Goal: Information Seeking & Learning: Learn about a topic

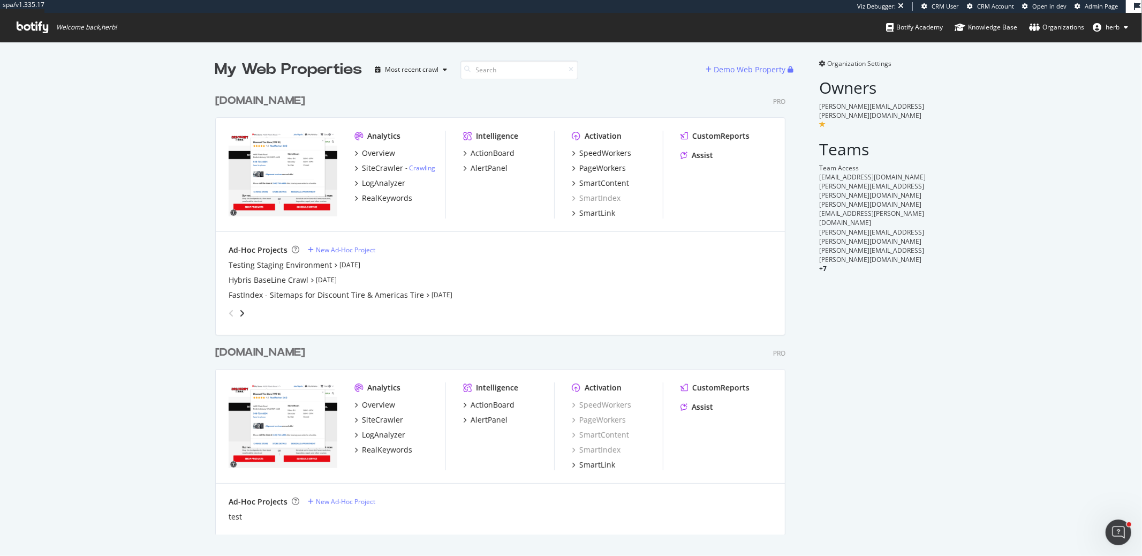
scroll to position [454, 579]
click at [582, 150] on div "SpeedWorkers" at bounding box center [605, 153] width 52 height 11
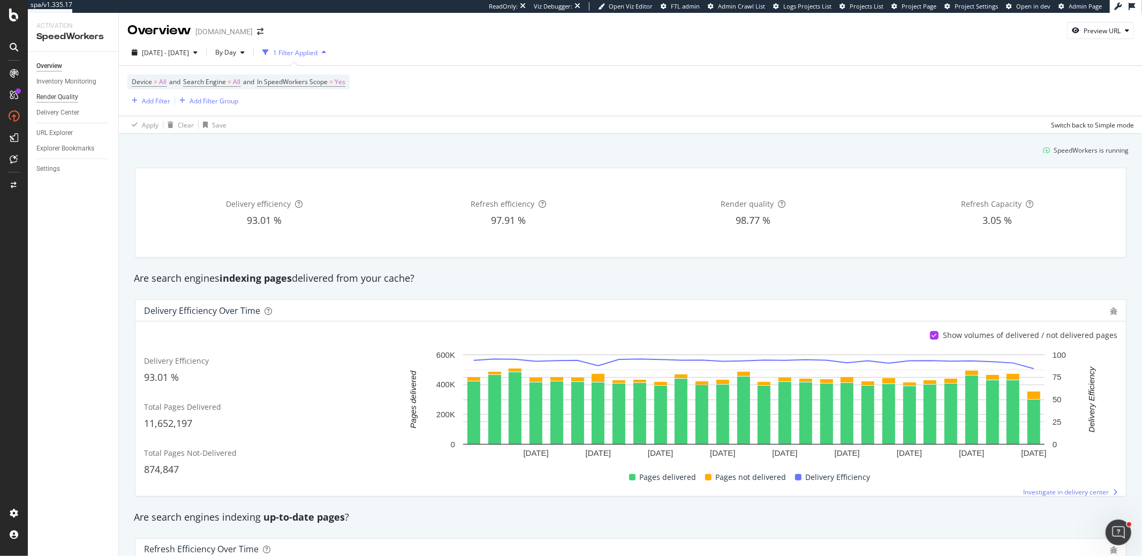
click at [70, 98] on div "Render Quality" at bounding box center [57, 97] width 42 height 11
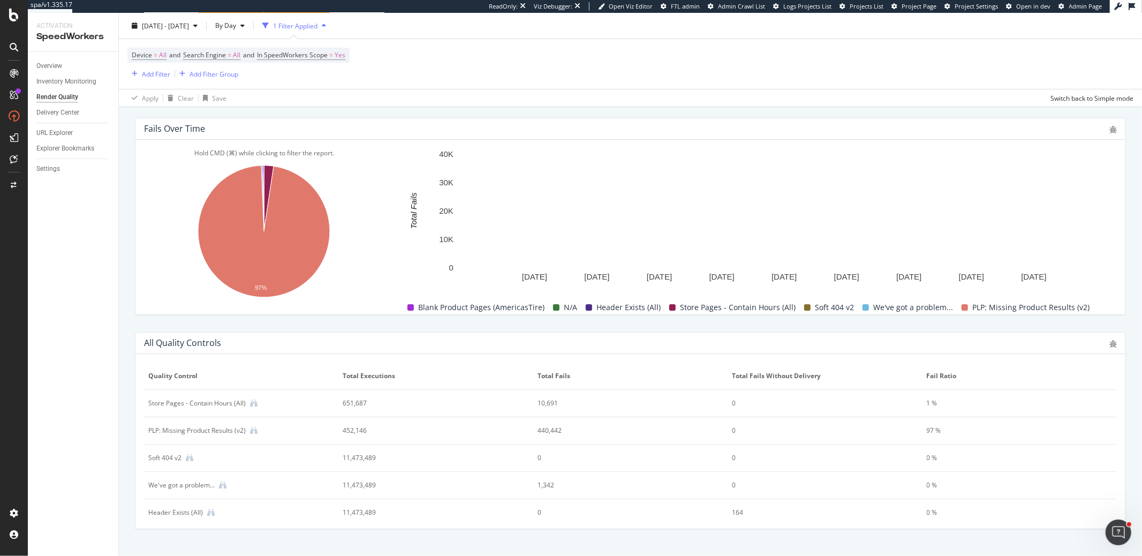
scroll to position [397, 0]
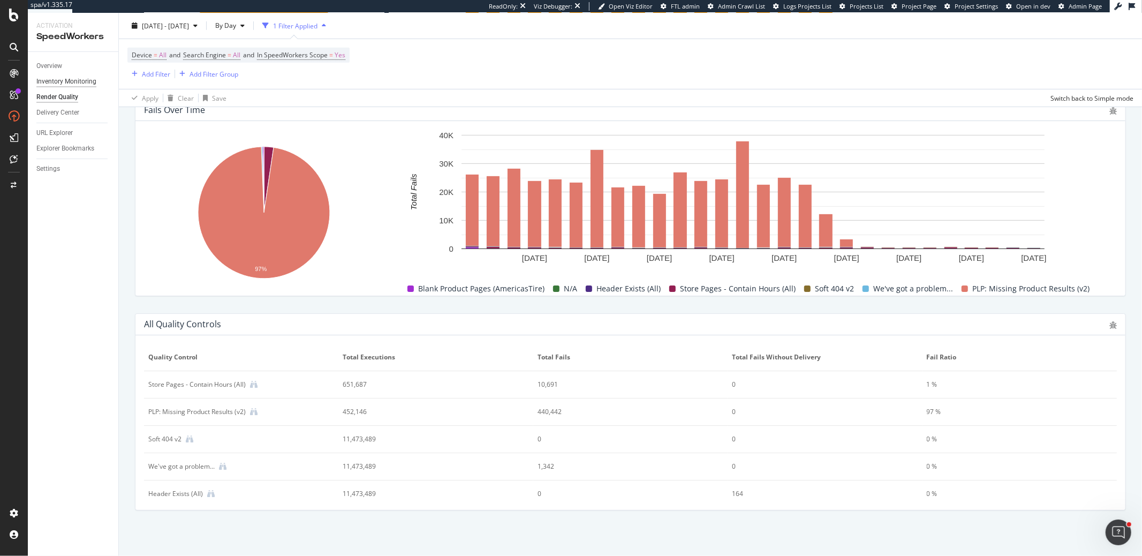
click at [84, 85] on div "Inventory Monitoring" at bounding box center [66, 81] width 60 height 11
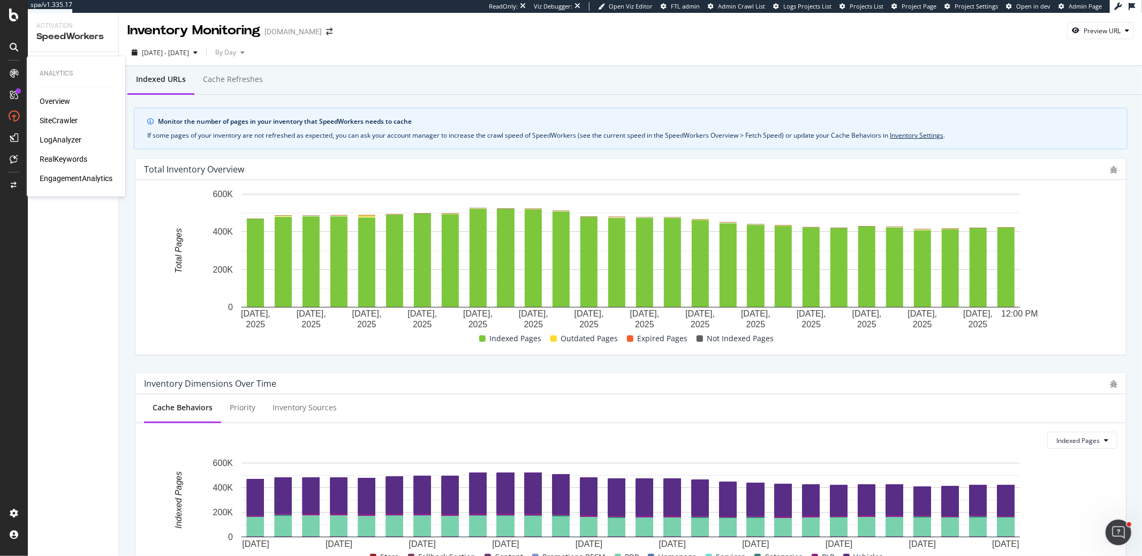
click at [79, 139] on div "LogAnalyzer" at bounding box center [61, 139] width 42 height 11
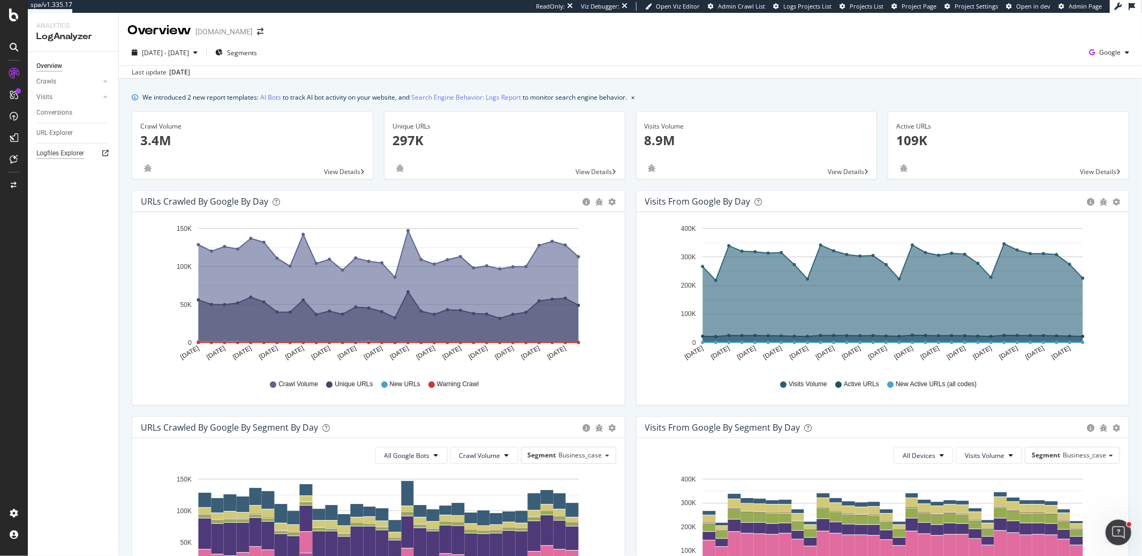
click at [66, 156] on div "Logfiles Explorer" at bounding box center [60, 153] width 48 height 11
drag, startPoint x: 51, startPoint y: 154, endPoint x: 52, endPoint y: 161, distance: 7.6
click at [51, 156] on div "Activation Hub SpeedWorkers SmartIndex PageWorkers SmartContent SmartLink" at bounding box center [70, 192] width 60 height 107
drag, startPoint x: 54, startPoint y: 162, endPoint x: 36, endPoint y: 157, distance: 17.9
click at [54, 162] on div "SpeedWorkers" at bounding box center [64, 163] width 48 height 11
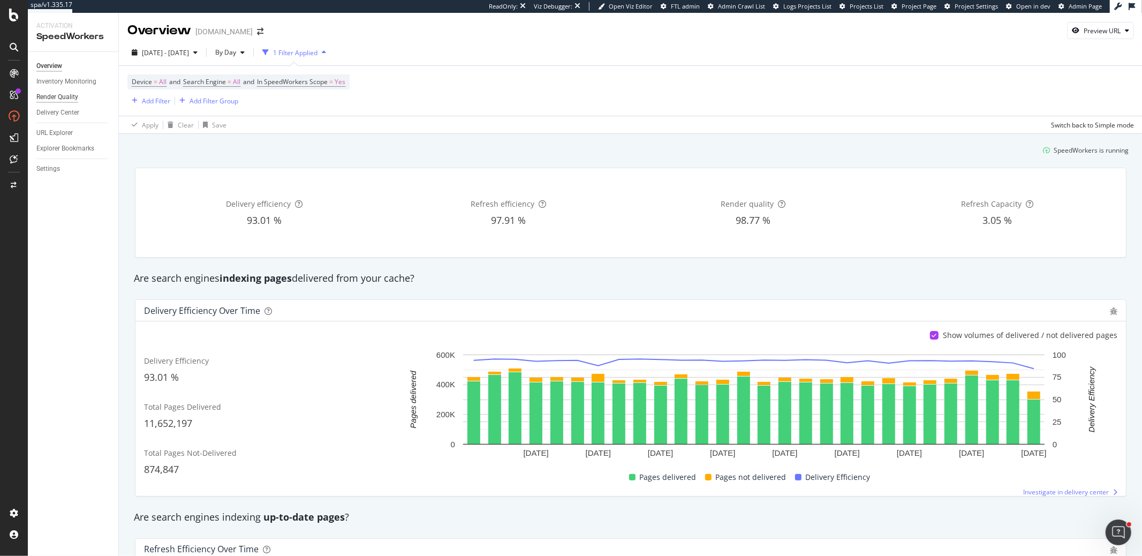
click at [73, 99] on div "Render Quality" at bounding box center [57, 97] width 42 height 11
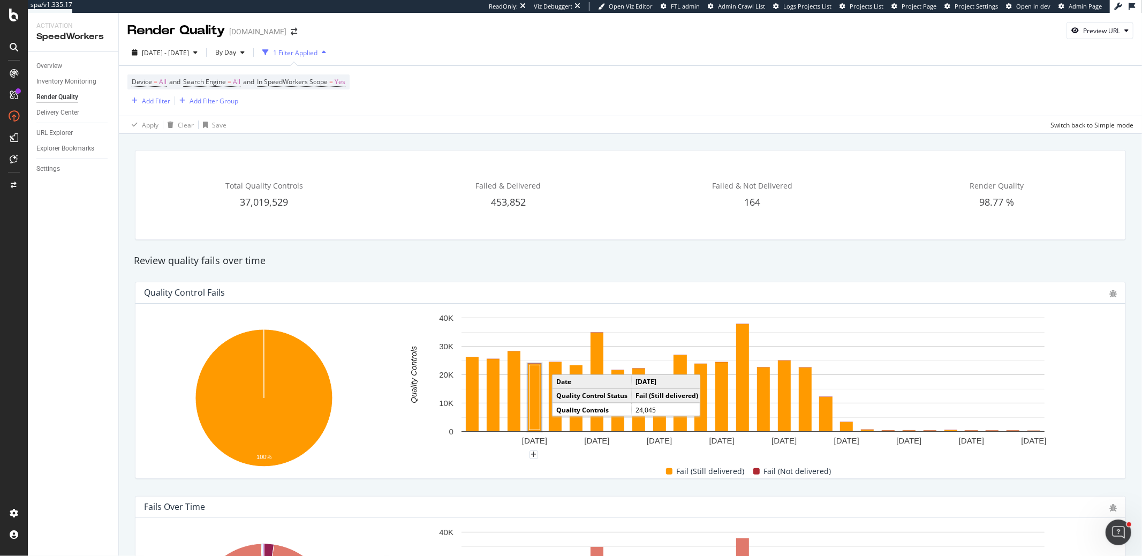
click at [116, 222] on div "Overview Inventory Monitoring Render Quality Delivery Center URL Explorer Explo…" at bounding box center [73, 304] width 90 height 504
click at [55, 169] on div "Settings" at bounding box center [48, 168] width 24 height 11
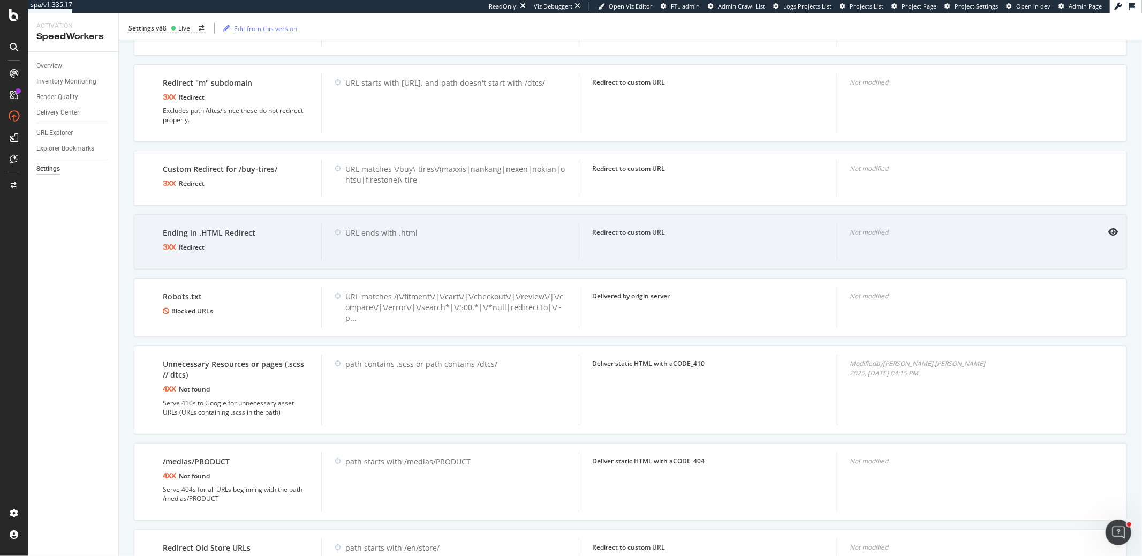
scroll to position [989, 0]
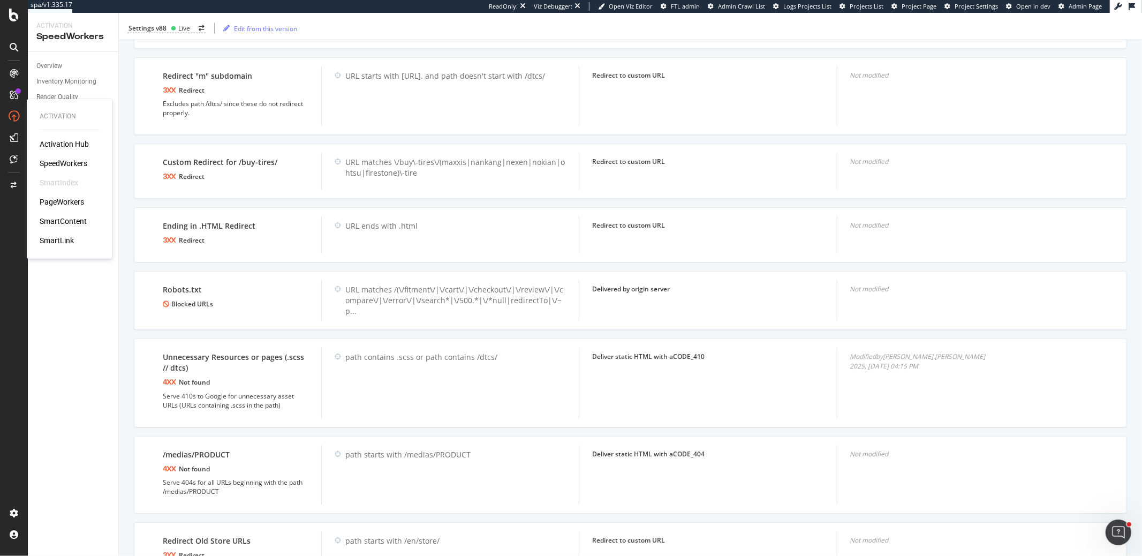
click at [58, 200] on div "PageWorkers" at bounding box center [62, 201] width 44 height 11
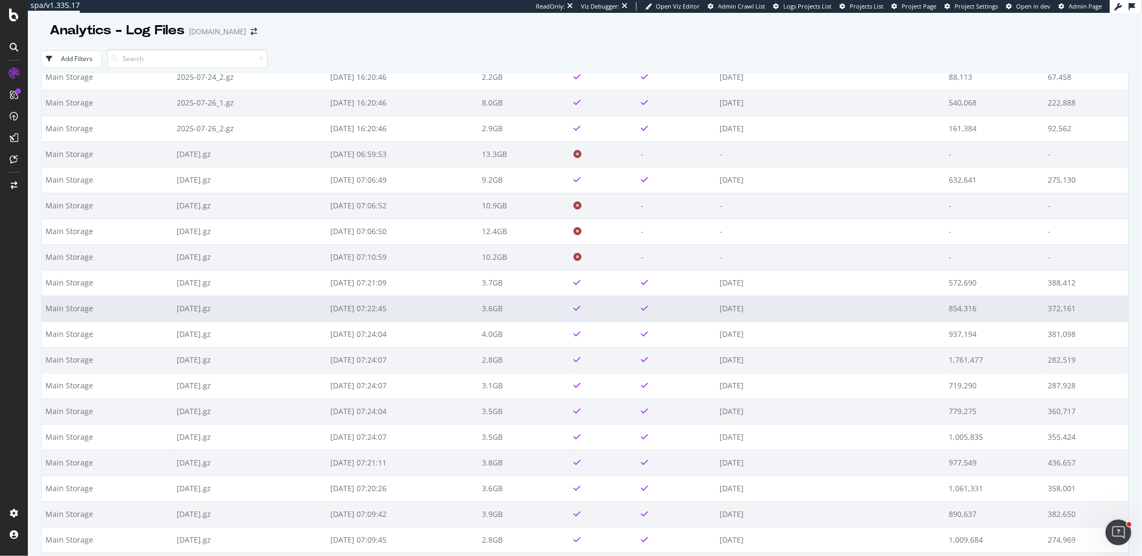
scroll to position [835, 0]
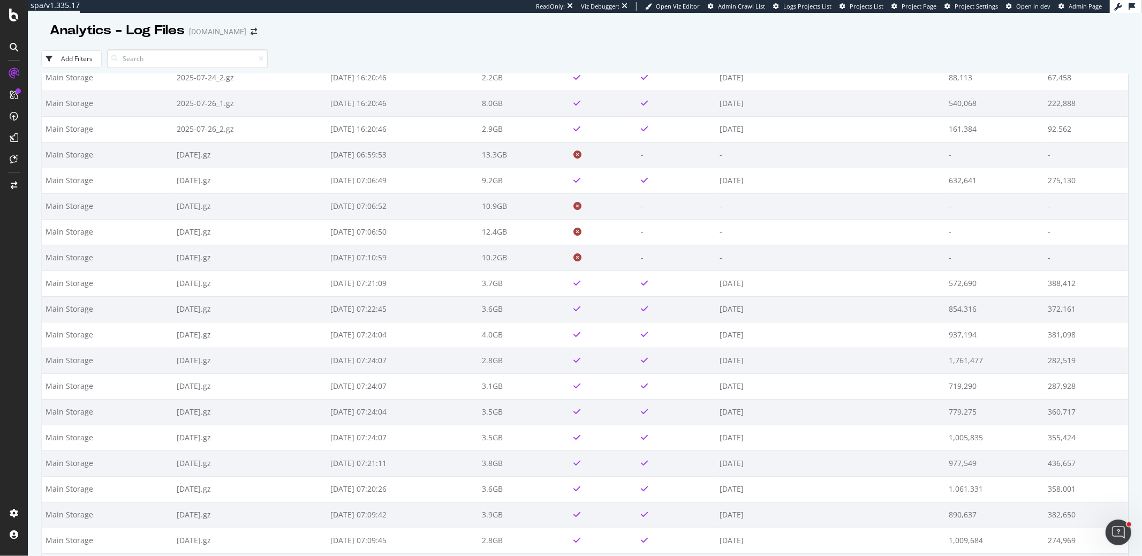
click at [1111, 533] on icon "Open Intercom Messenger" at bounding box center [1118, 532] width 18 height 18
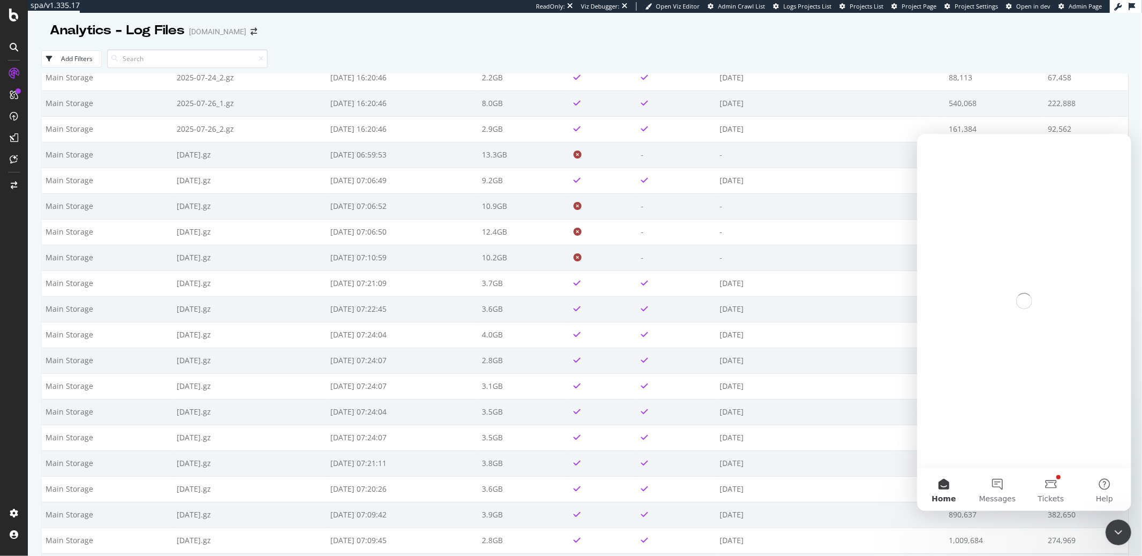
scroll to position [0, 0]
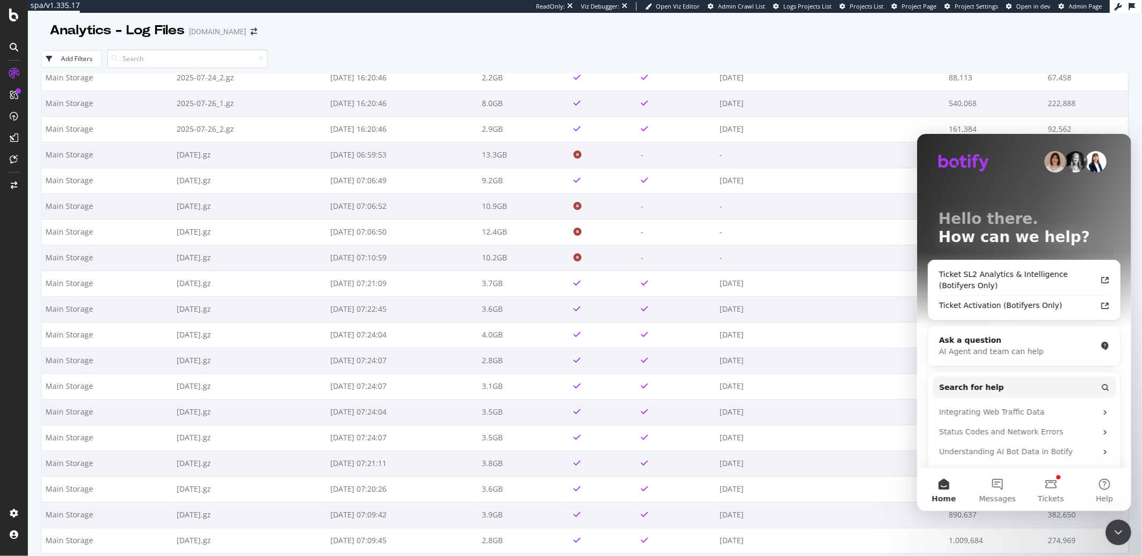
click at [1118, 532] on icon "Close Intercom Messenger" at bounding box center [1117, 531] width 7 height 4
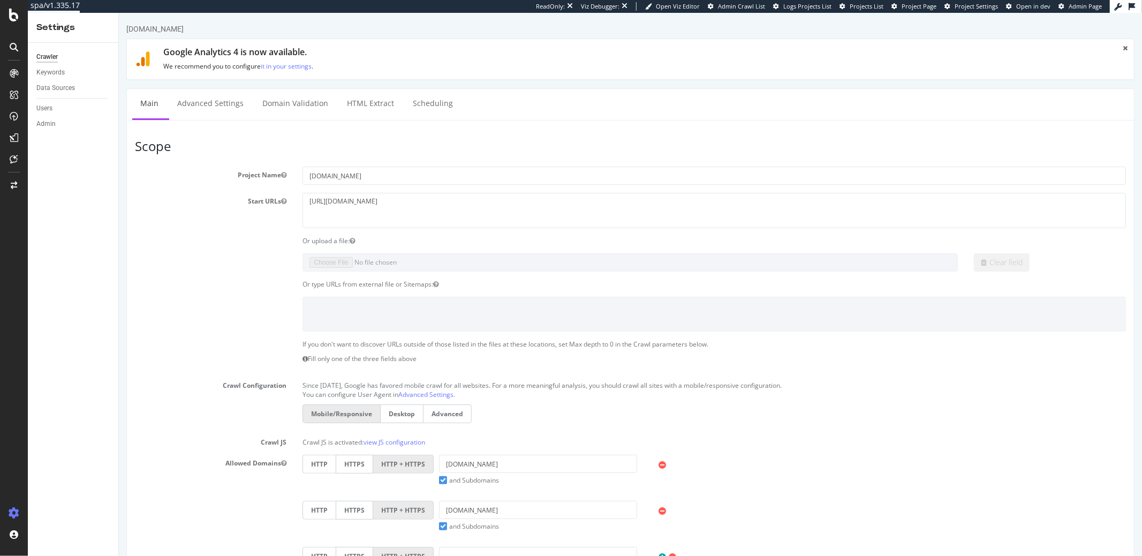
drag, startPoint x: 1158, startPoint y: 58, endPoint x: 1142, endPoint y: 149, distance: 91.8
click at [1141, 149] on html "hyatt.com × × Google Analytics 4 is now available. We recommend you to configur…" at bounding box center [629, 499] width 1023 height 972
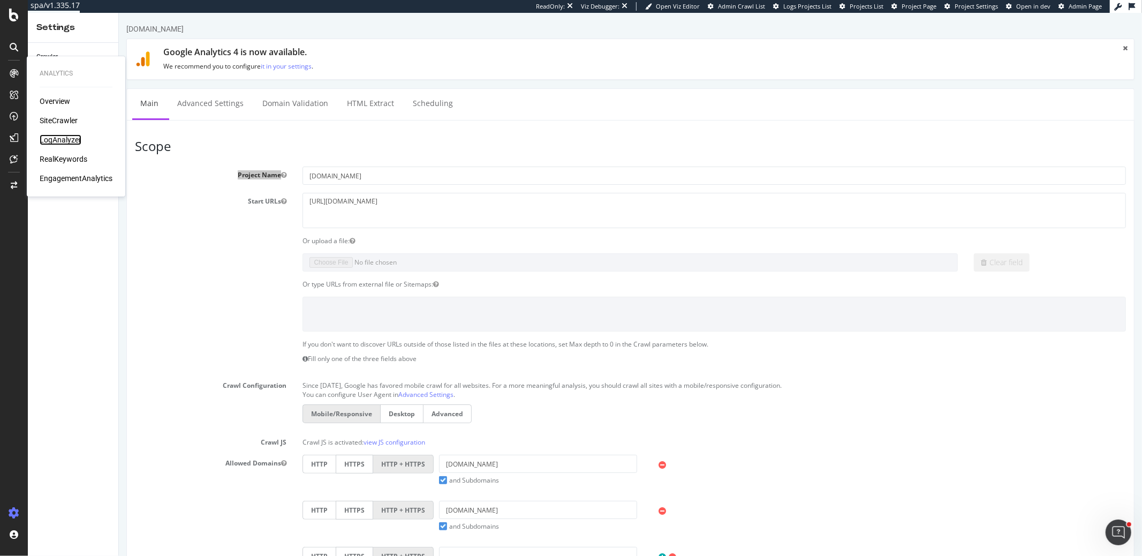
click at [74, 140] on div "LogAnalyzer" at bounding box center [61, 139] width 42 height 11
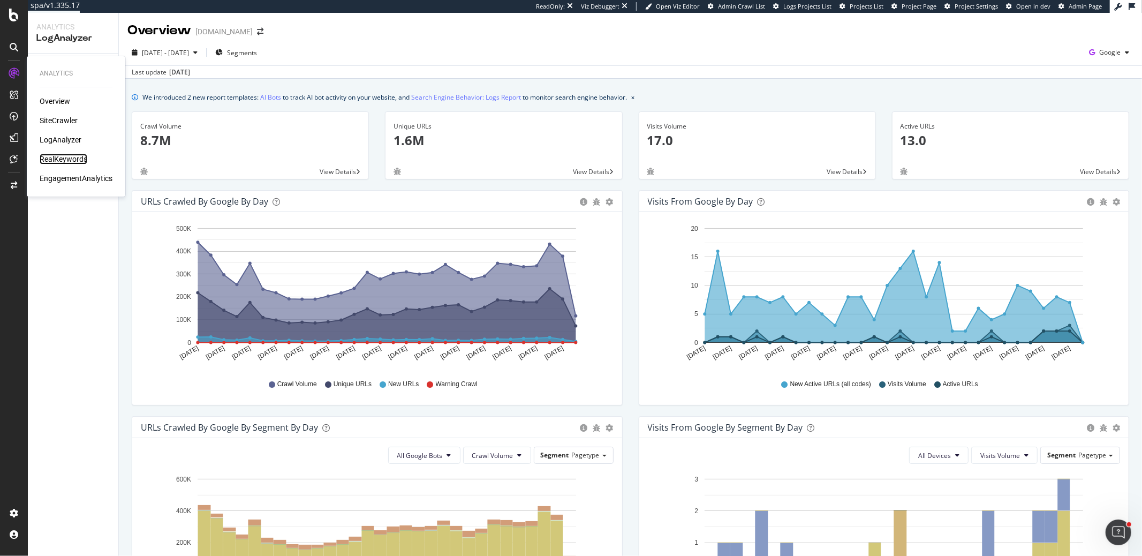
click at [55, 157] on div "RealKeywords" at bounding box center [64, 159] width 48 height 11
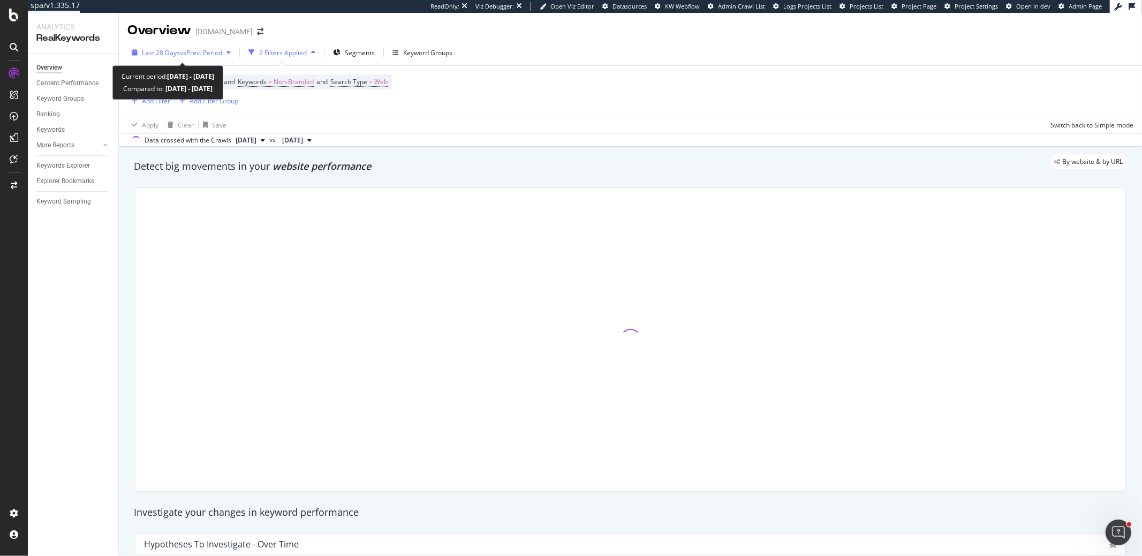
click at [184, 53] on span "vs Prev. Period" at bounding box center [201, 52] width 42 height 9
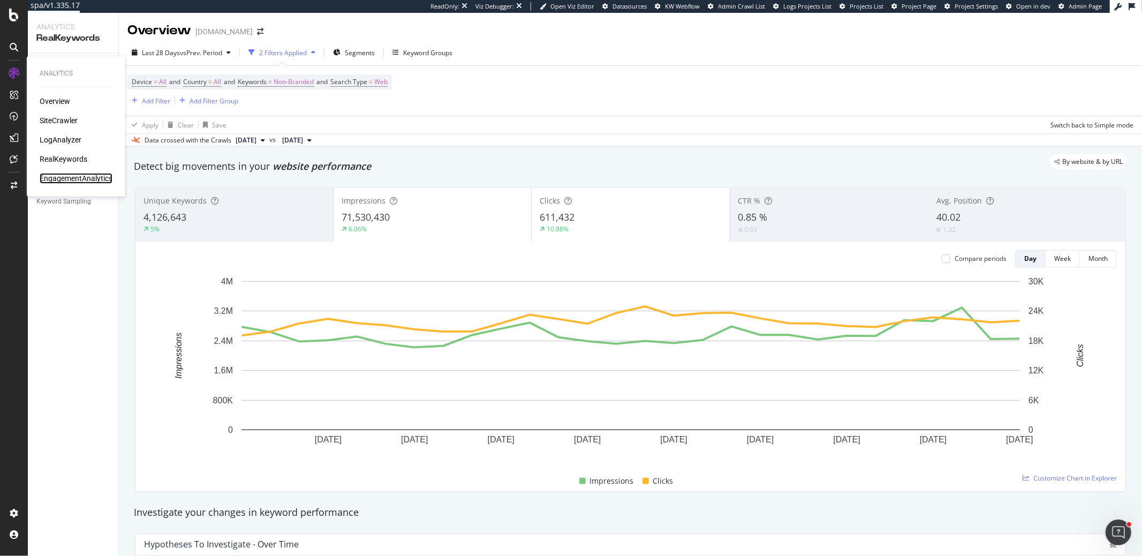
click at [73, 175] on div "EngagementAnalytics" at bounding box center [76, 178] width 73 height 11
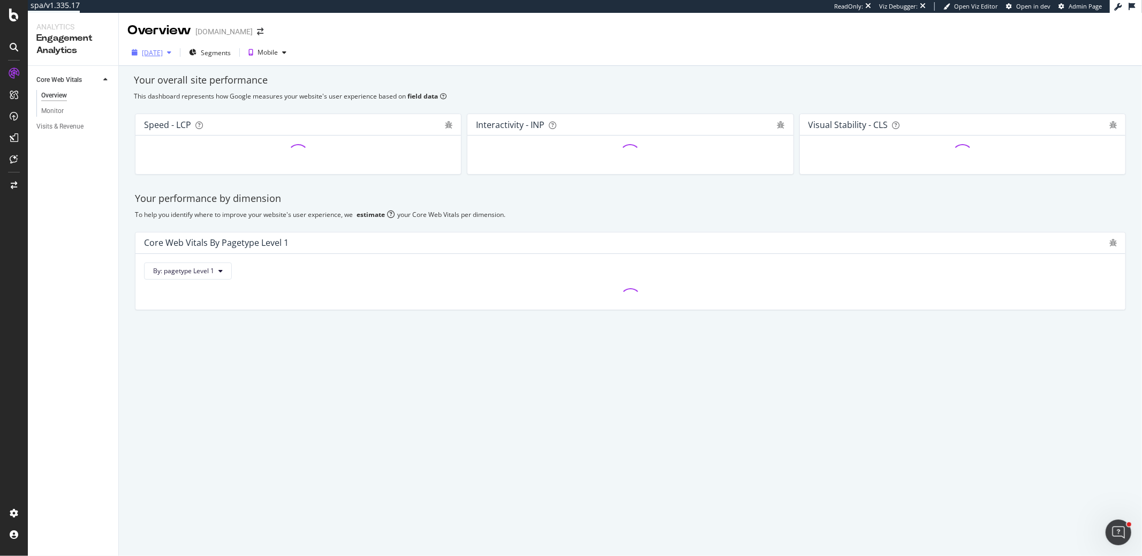
click at [163, 56] on div "2025 Aug. 7th" at bounding box center [152, 52] width 21 height 9
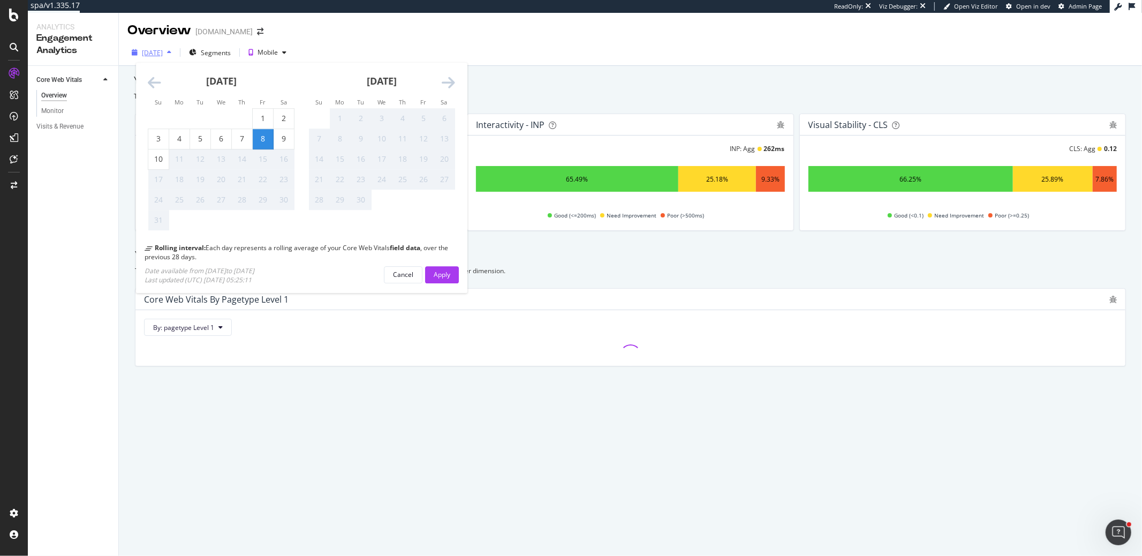
click at [163, 52] on div "2025 Aug. 7th" at bounding box center [152, 52] width 21 height 9
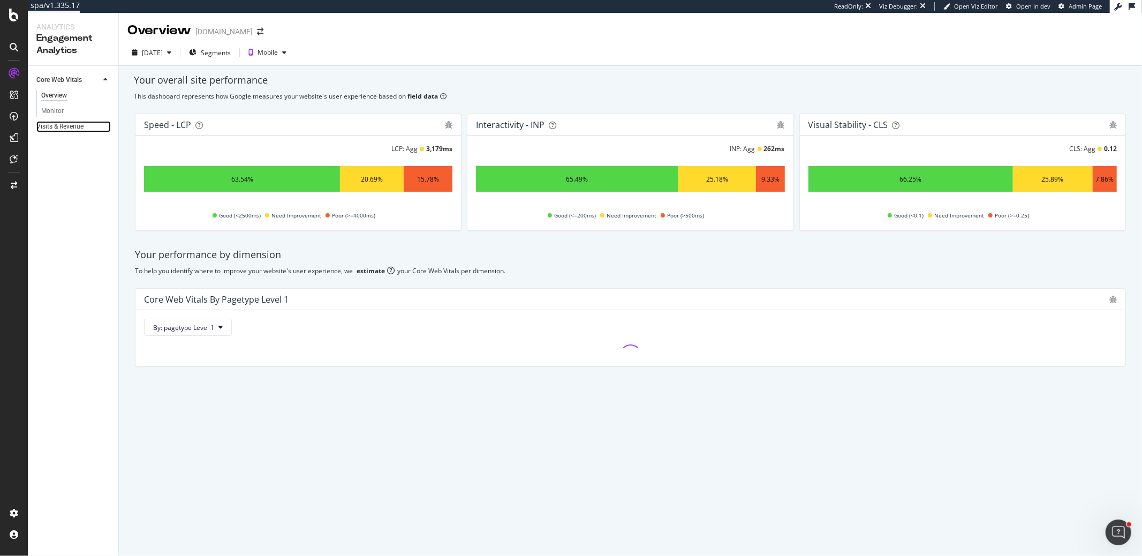
click at [86, 125] on link "Visits & Revenue" at bounding box center [73, 126] width 74 height 11
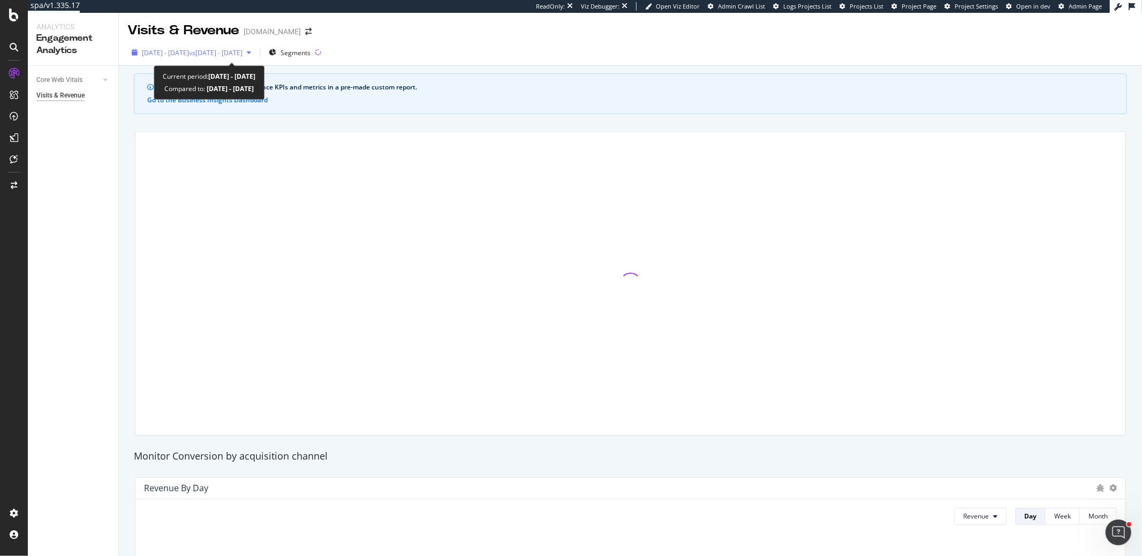
click at [175, 48] on span "2024 Oct. 7th - 2024 Nov. 3rd" at bounding box center [165, 52] width 47 height 9
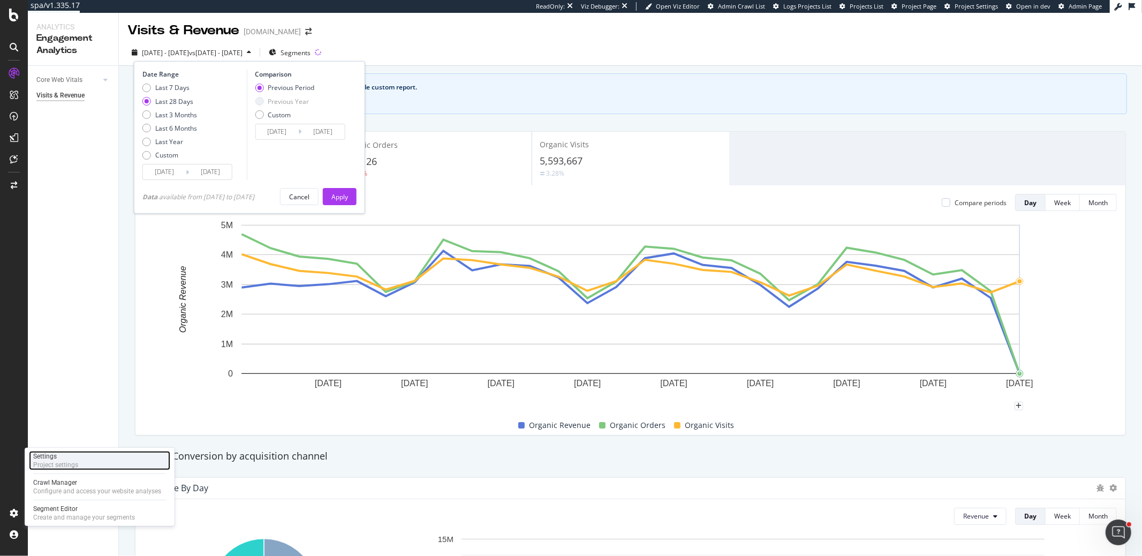
click at [50, 460] on div "Project settings" at bounding box center [55, 464] width 45 height 9
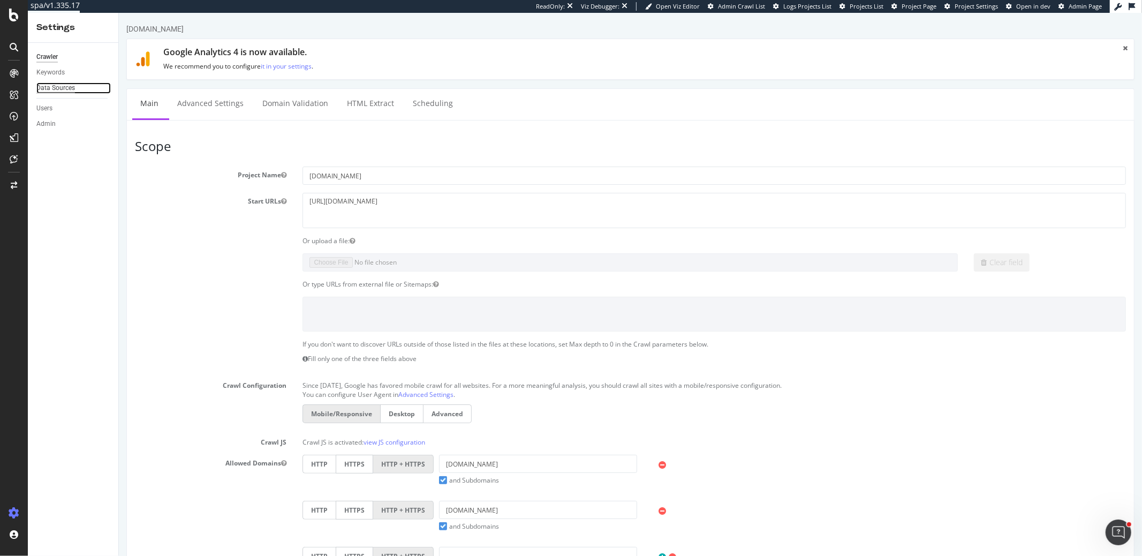
click at [62, 89] on div "Data Sources" at bounding box center [55, 87] width 39 height 11
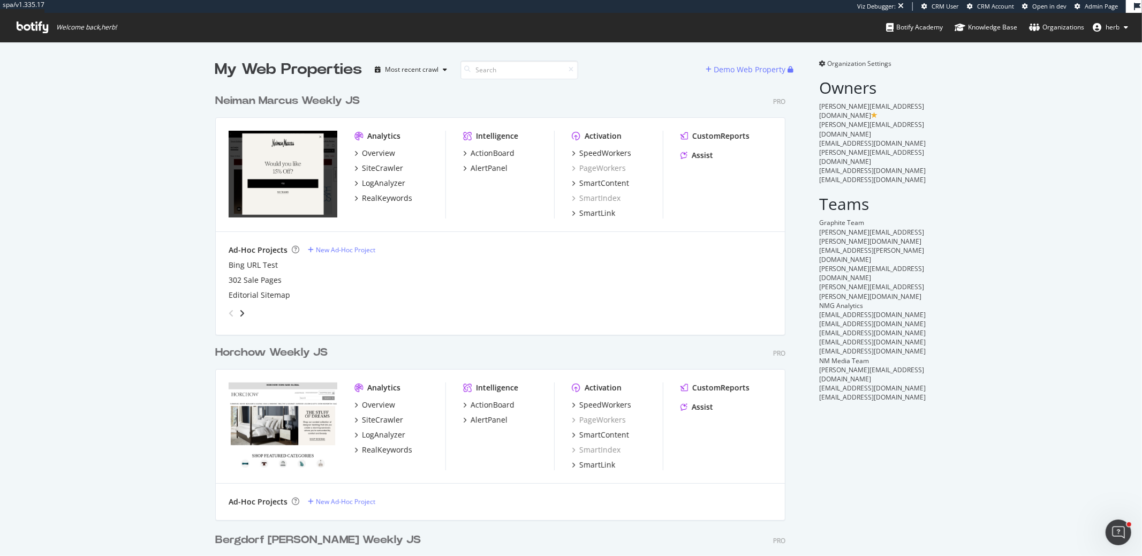
click at [864, 66] on span "Organization Settings" at bounding box center [860, 63] width 64 height 9
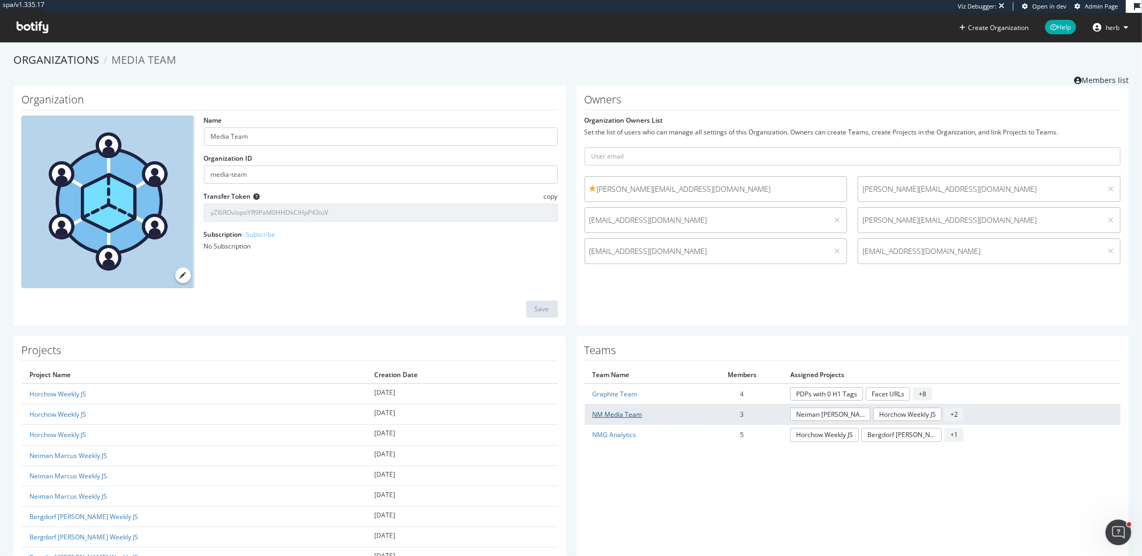
click at [608, 413] on link "NM Media Team" at bounding box center [618, 413] width 50 height 9
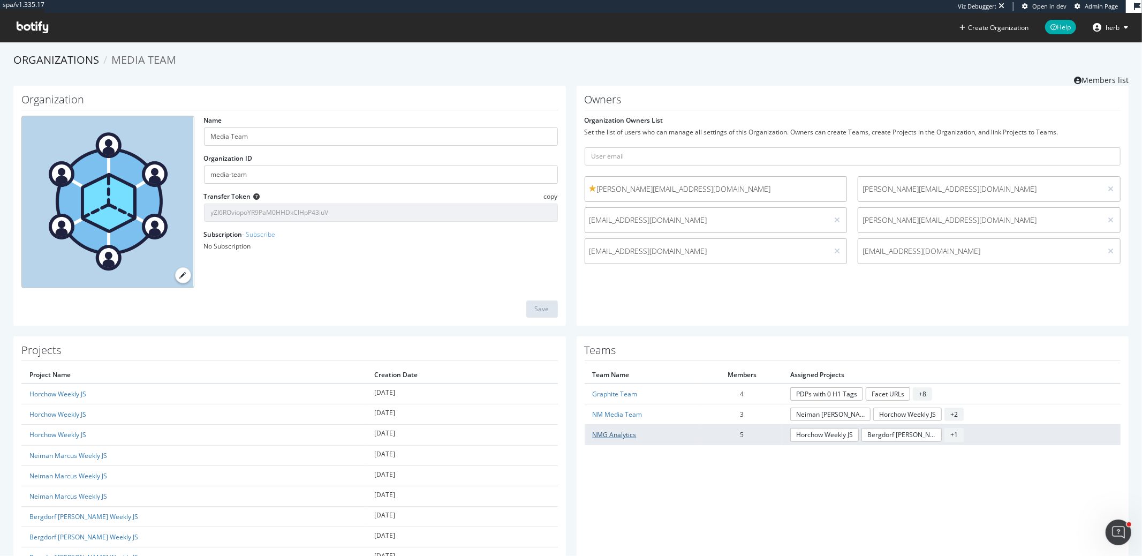
click at [612, 435] on link "NMG Analytics" at bounding box center [615, 434] width 44 height 9
click at [954, 431] on span "+ 1" at bounding box center [953, 434] width 19 height 13
click at [625, 431] on link "NMG Analytics" at bounding box center [615, 434] width 44 height 9
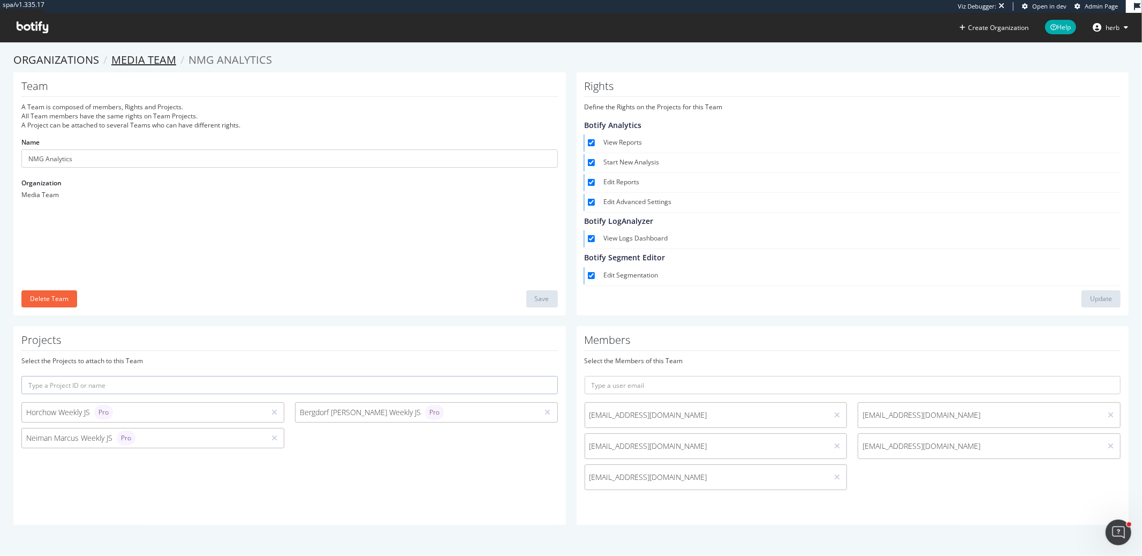
click at [128, 54] on link "Media Team" at bounding box center [143, 59] width 65 height 14
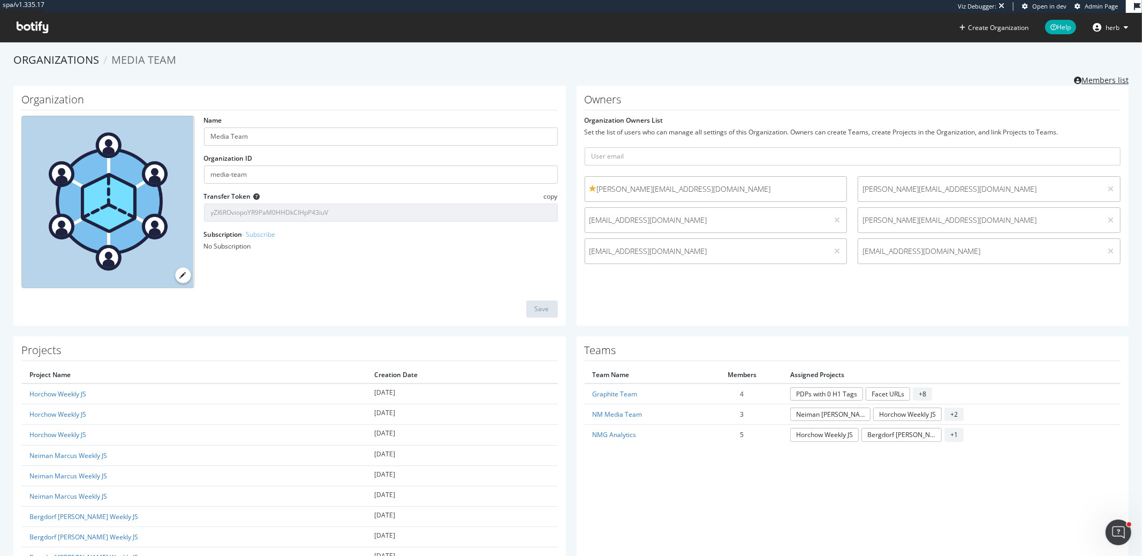
click at [1103, 79] on link "Members list" at bounding box center [1101, 78] width 55 height 13
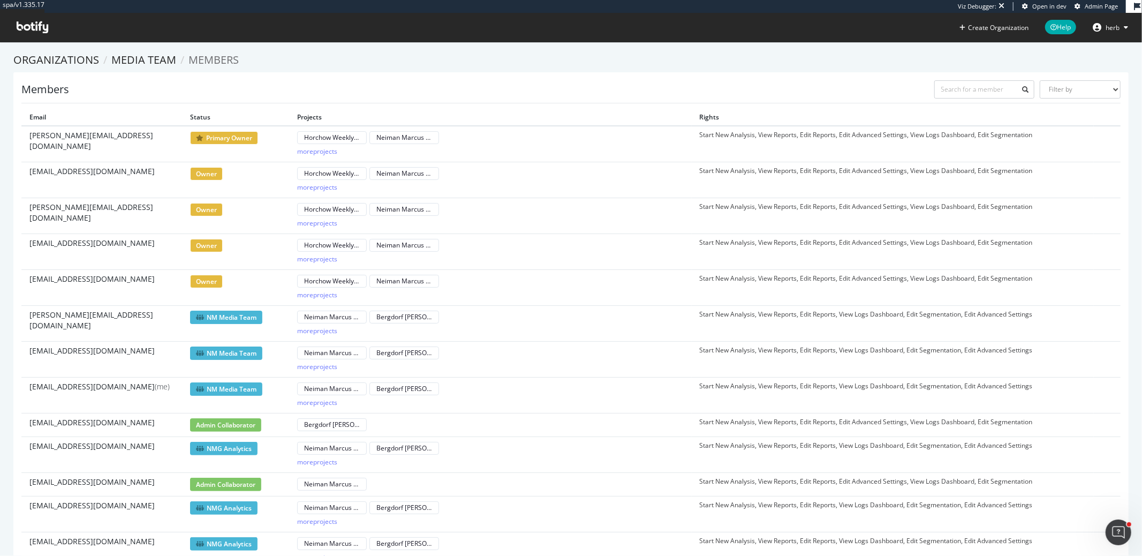
click at [57, 199] on td "dave_han@neimanmarcus.com" at bounding box center [101, 216] width 161 height 36
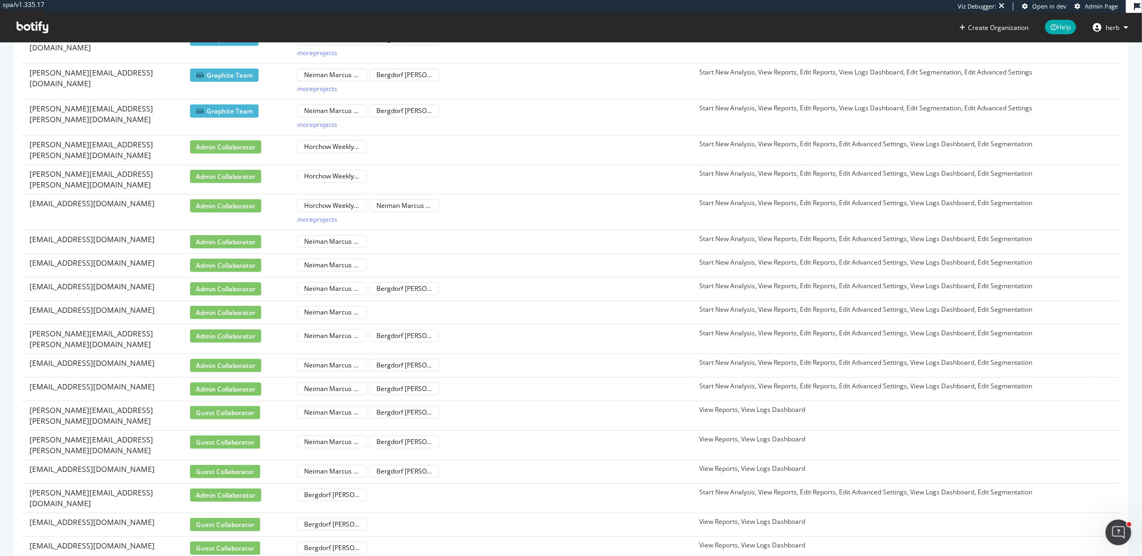
click at [52, 400] on td "alexandra.johnson@saks.com" at bounding box center [101, 414] width 161 height 29
click at [57, 405] on span "alexandra.johnson@saks.com" at bounding box center [101, 415] width 145 height 21
copy tr "alexandra.johnson@saks.com guest collaborator Neiman Marcus Weekly JS Bergdorf …"
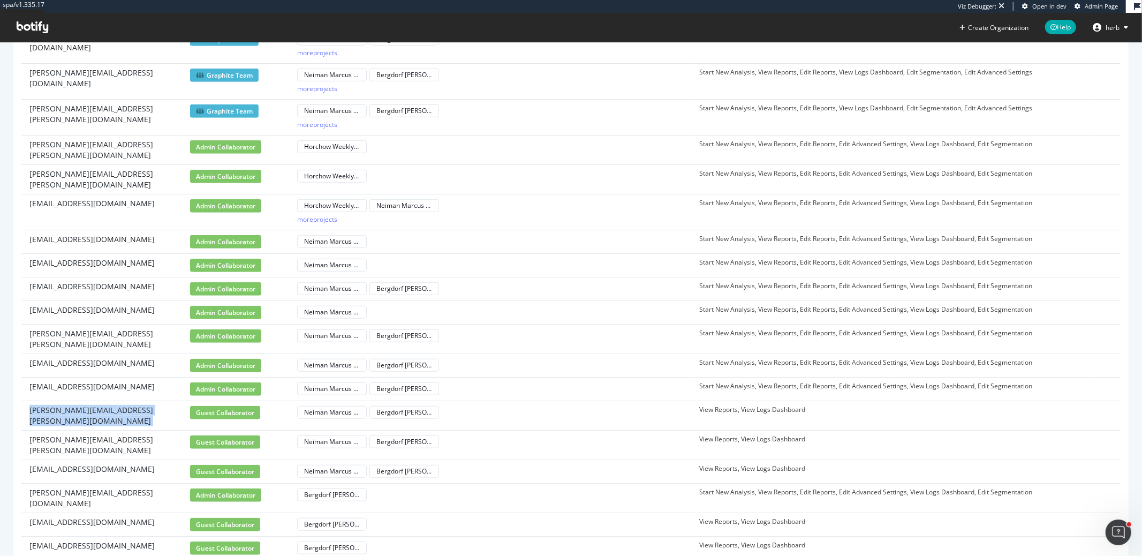
scroll to position [575, 0]
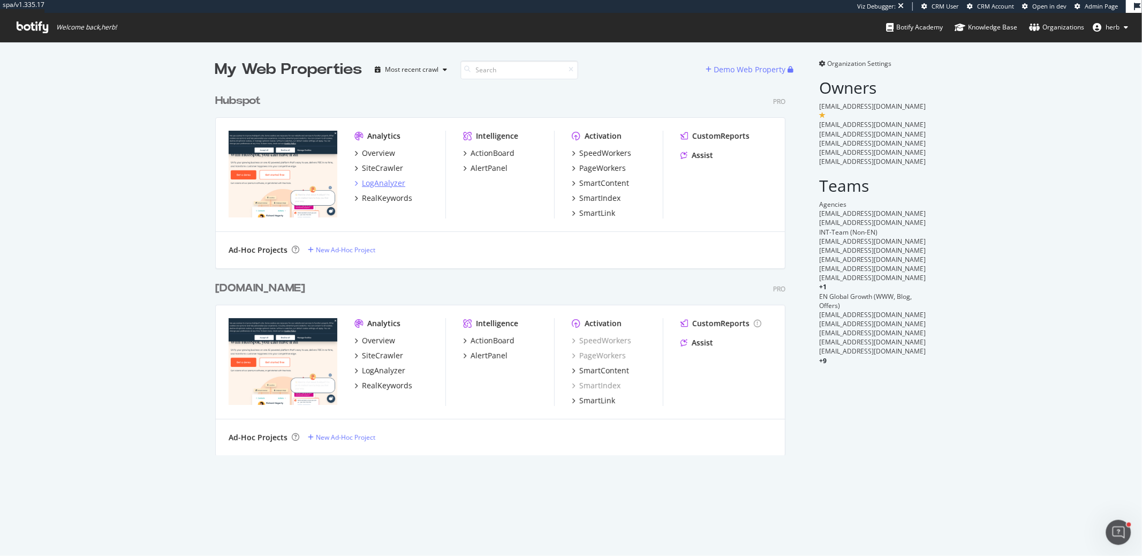
click at [391, 181] on div "LogAnalyzer" at bounding box center [383, 183] width 43 height 11
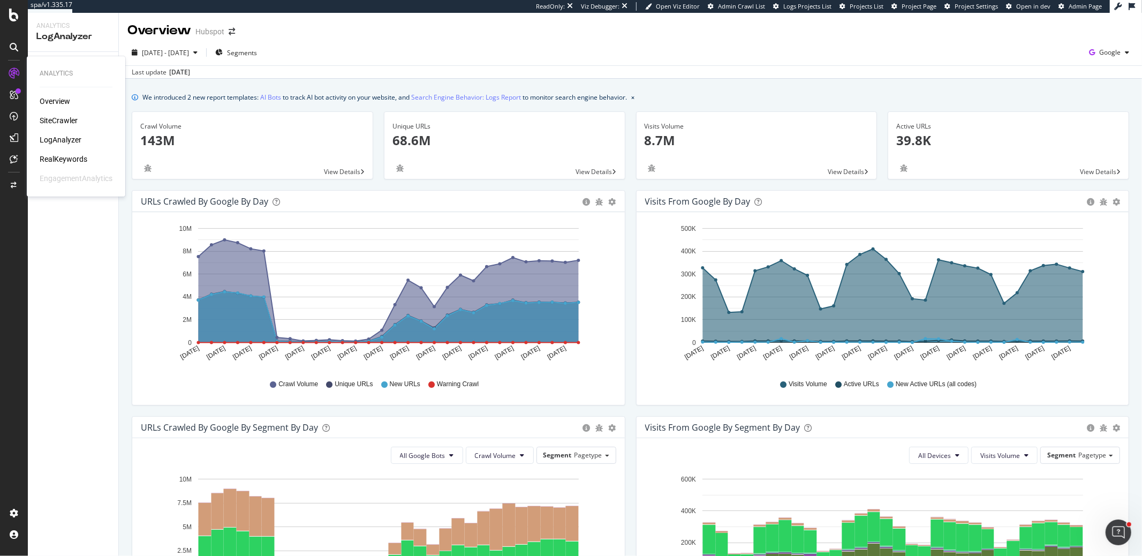
click at [55, 155] on div "RealKeywords" at bounding box center [64, 159] width 48 height 11
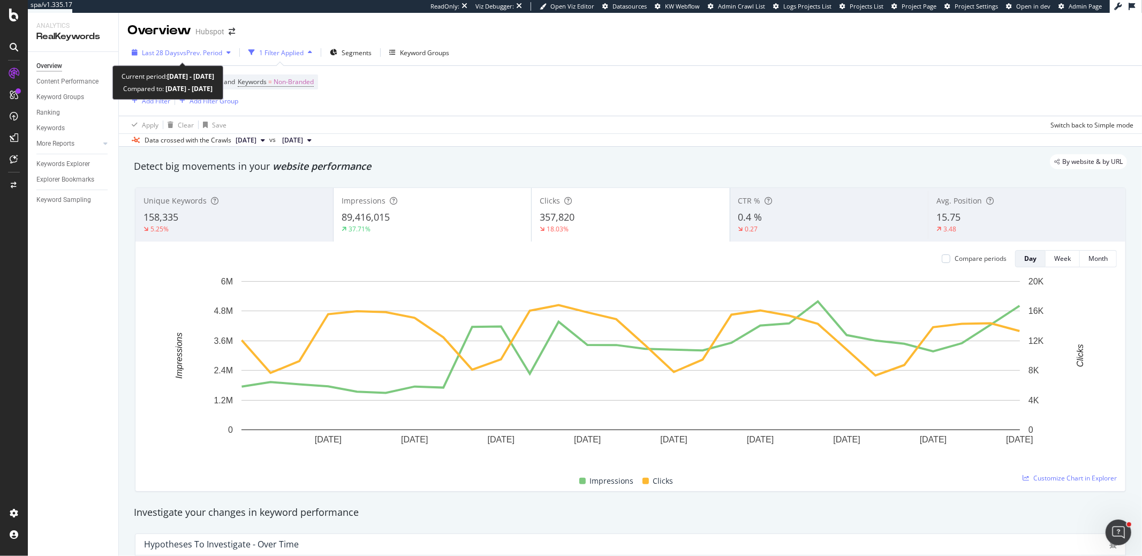
click at [191, 52] on span "vs Prev. Period" at bounding box center [201, 52] width 42 height 9
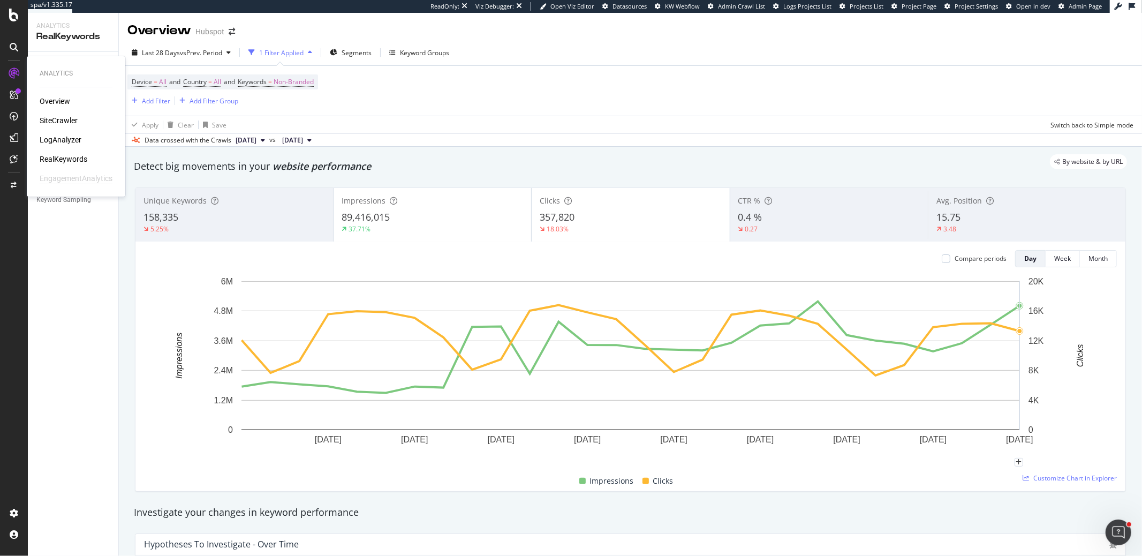
click at [72, 177] on div "EngagementAnalytics" at bounding box center [76, 178] width 73 height 11
